Goal: Task Accomplishment & Management: Manage account settings

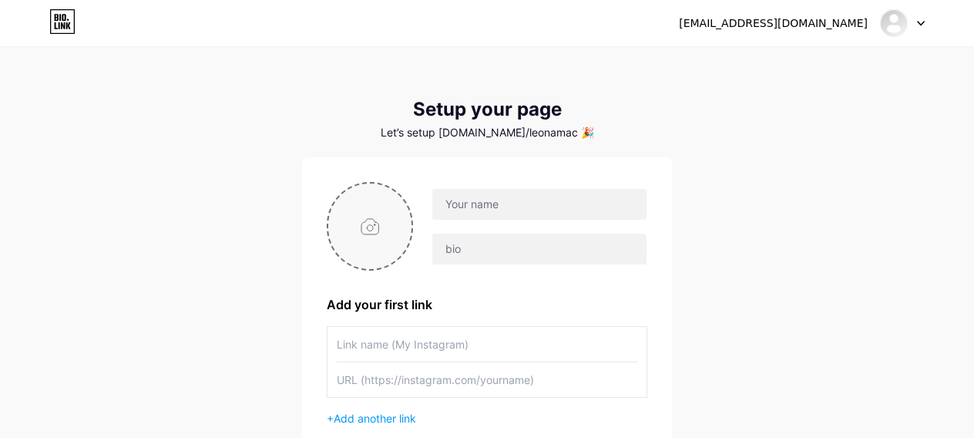
click at [368, 228] on input "file" at bounding box center [369, 226] width 83 height 86
type input "C:\fakepath\channels4_profile.jpg"
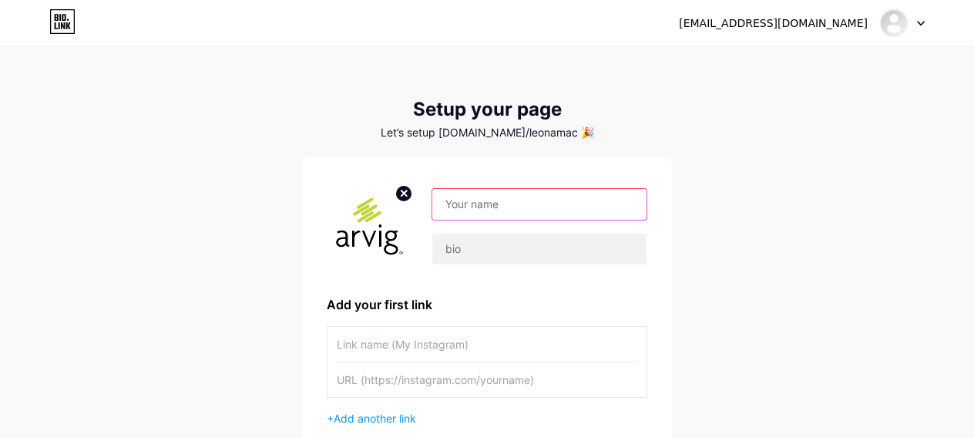
click at [508, 200] on input "text" at bounding box center [539, 204] width 214 height 31
type input "[PERSON_NAME] Mail Support Care Team"
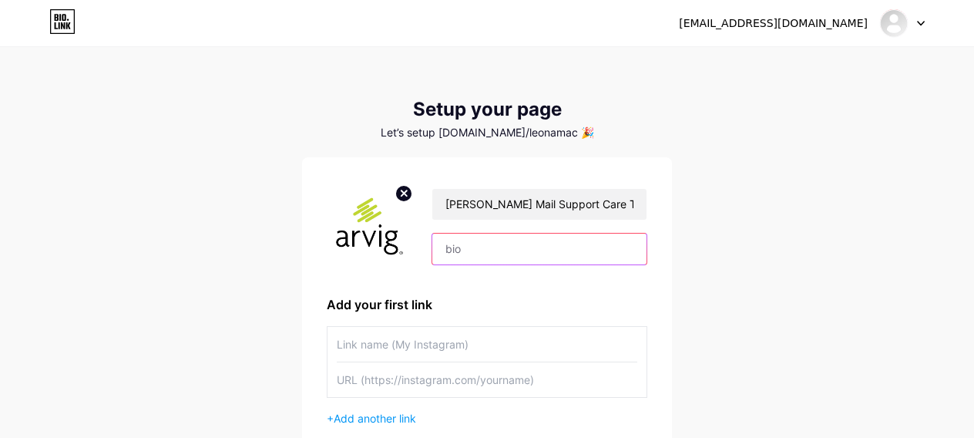
click at [492, 239] on input "text" at bounding box center [539, 248] width 214 height 31
paste input "Help strengthen the security of your account"
type input "Help strengthen the security of your account"
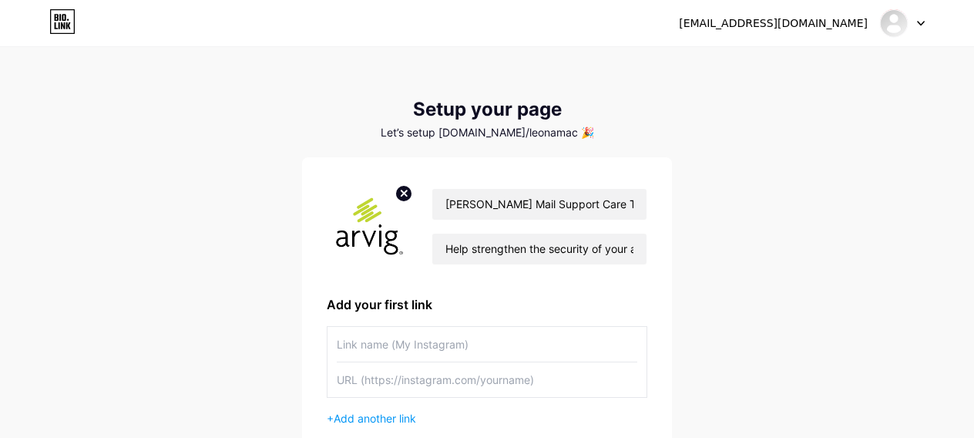
click at [473, 349] on input "text" at bounding box center [487, 344] width 301 height 35
type input "Sign In and proceed to your email verification"
click at [474, 384] on input "text" at bounding box center [487, 379] width 301 height 35
paste input "[URL][DOMAIN_NAME]"
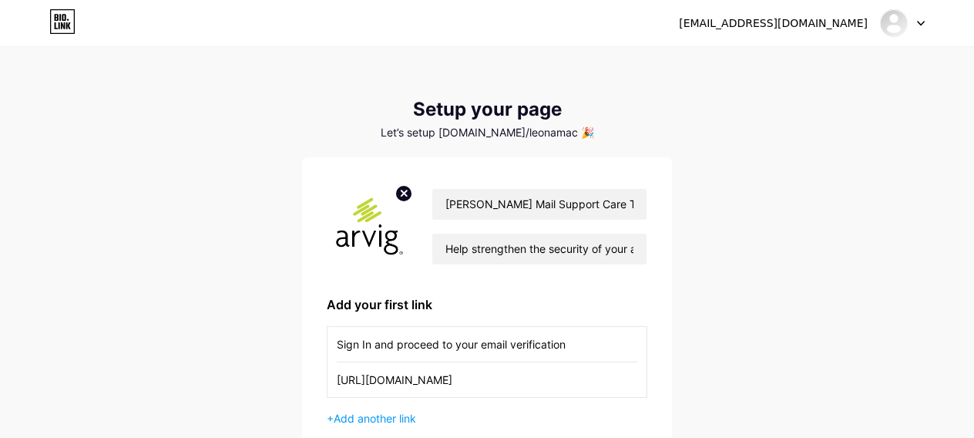
scroll to position [173, 0]
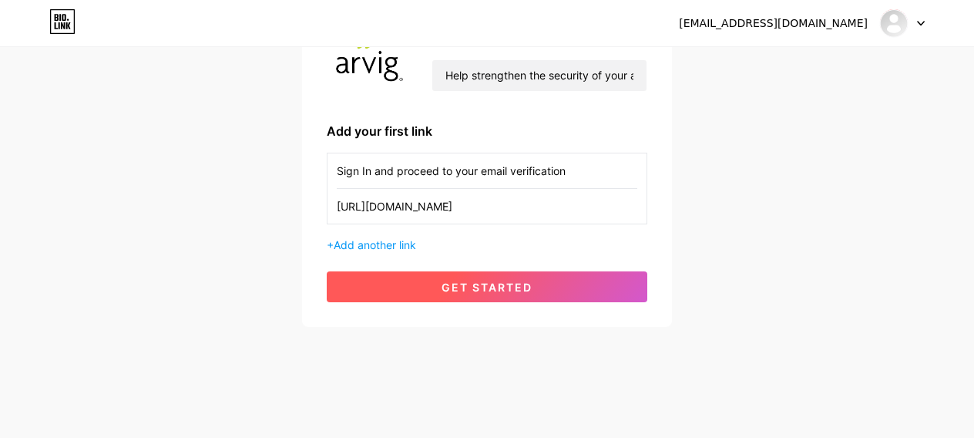
type input "[URL][DOMAIN_NAME]"
click at [504, 288] on span "get started" at bounding box center [487, 286] width 91 height 13
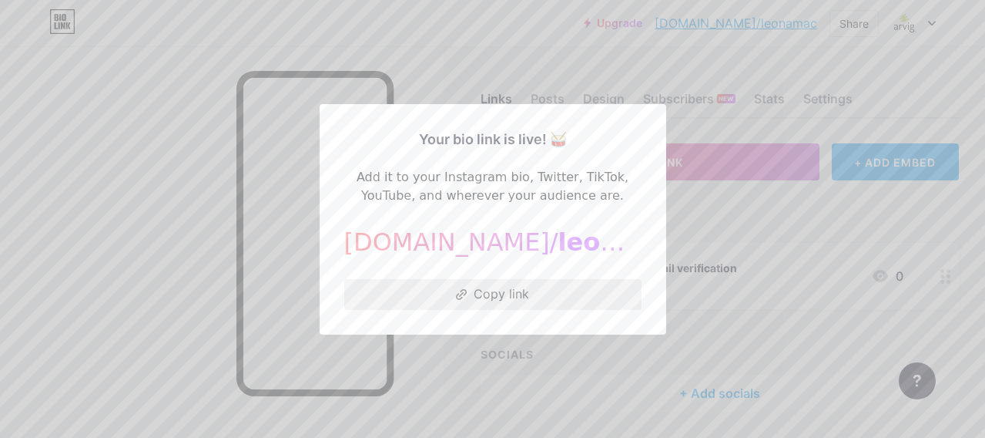
click at [504, 294] on button "Copy link" at bounding box center [492, 294] width 297 height 31
click at [428, 31] on div at bounding box center [492, 219] width 985 height 438
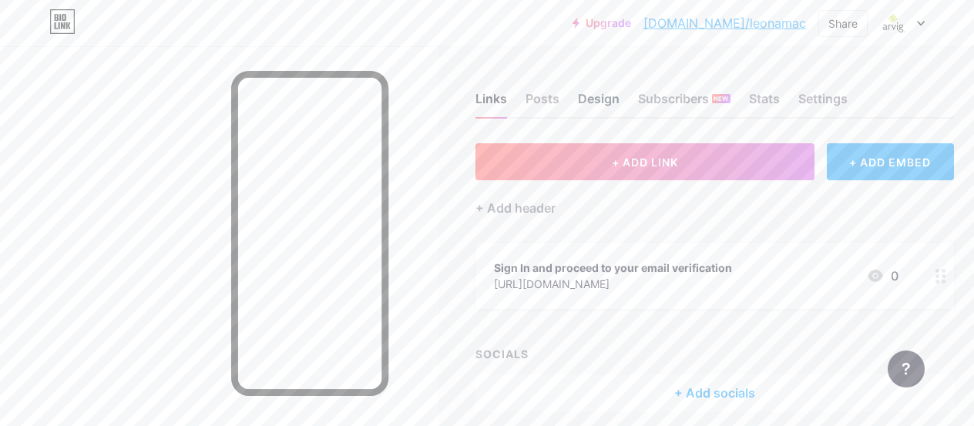
click at [615, 99] on div "Design" at bounding box center [599, 103] width 42 height 28
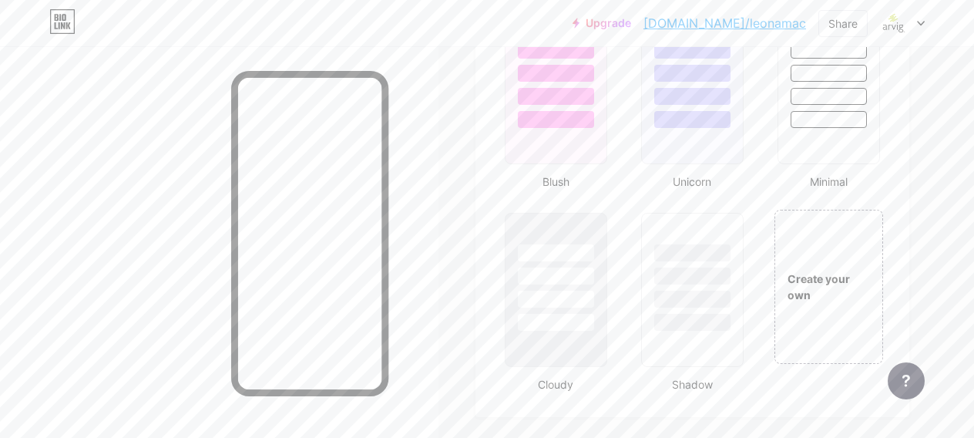
scroll to position [1687, 0]
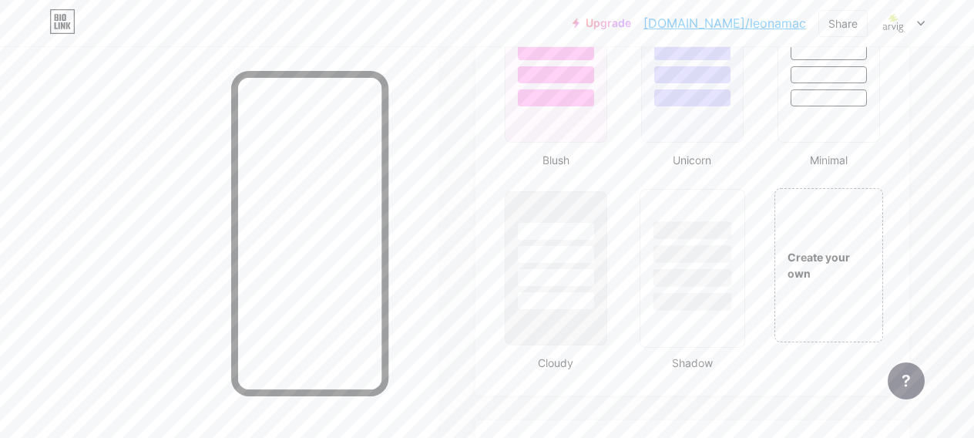
click at [688, 277] on div at bounding box center [692, 278] width 79 height 18
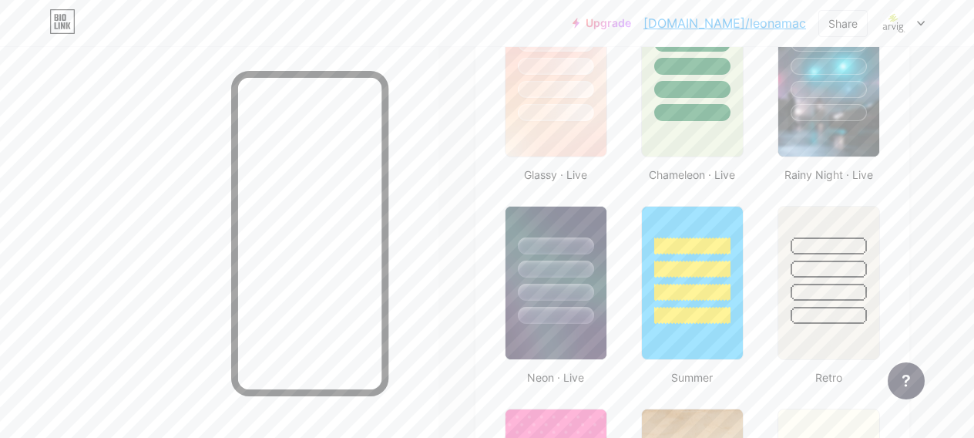
scroll to position [2180, 0]
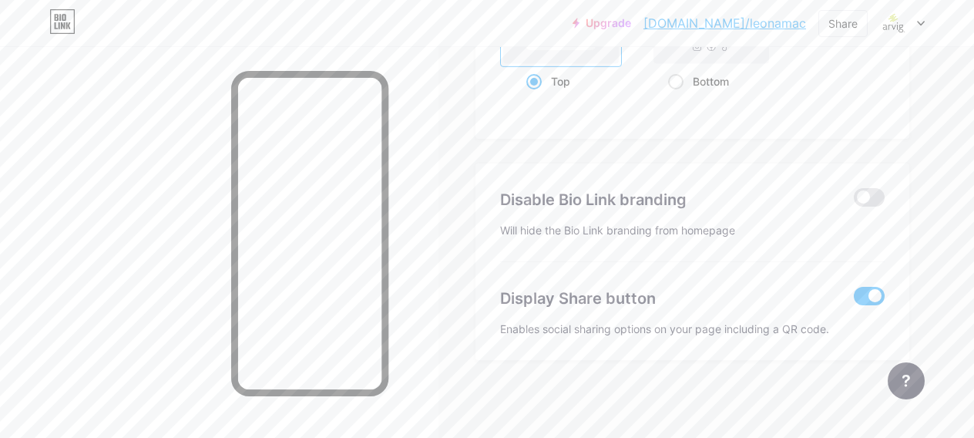
click at [864, 297] on span at bounding box center [869, 296] width 31 height 18
click at [854, 300] on input "checkbox" at bounding box center [854, 300] width 0 height 0
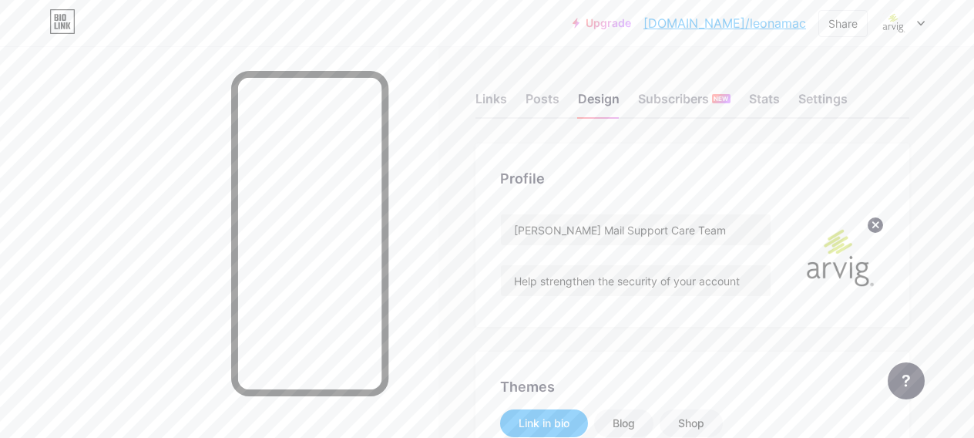
click at [753, 26] on link "[DOMAIN_NAME]/leonamac" at bounding box center [724, 23] width 163 height 18
